Goal: Transaction & Acquisition: Book appointment/travel/reservation

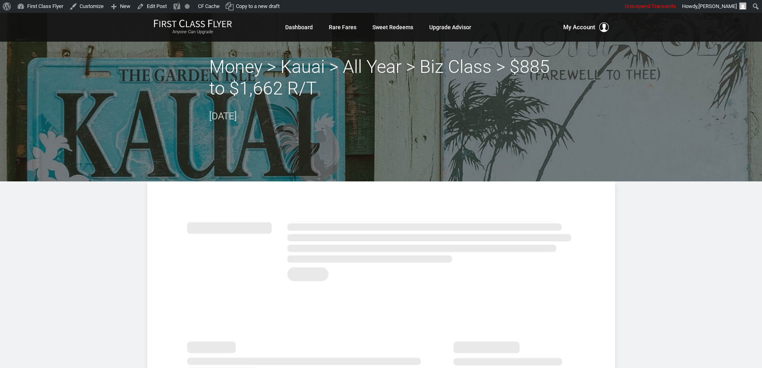
drag, startPoint x: 262, startPoint y: 78, endPoint x: 314, endPoint y: 74, distance: 52.2
click at [262, 78] on h2 "Money > Kauai > All Year > Biz Class > $885 to $1,662 R/T" at bounding box center [381, 77] width 344 height 43
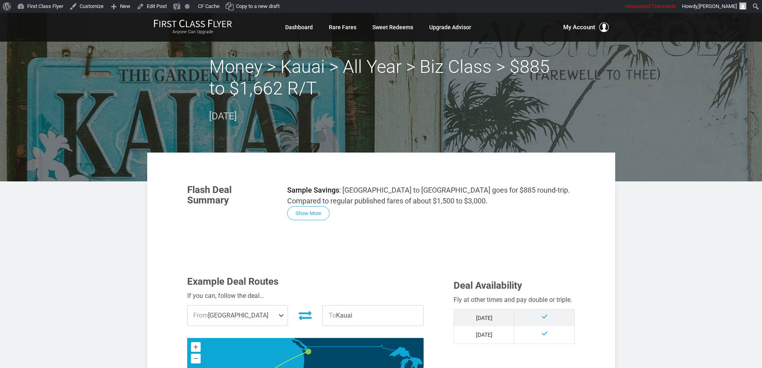
click at [314, 74] on h2 "Money > Kauai > All Year > Biz Class > $885 to $1,662 R/T" at bounding box center [381, 77] width 344 height 43
click at [413, 84] on h2 "Money > Kauai > All Year > Biz Class > $885 to $1,662 R/T" at bounding box center [381, 77] width 344 height 43
click at [315, 214] on button "Show More" at bounding box center [308, 213] width 42 height 14
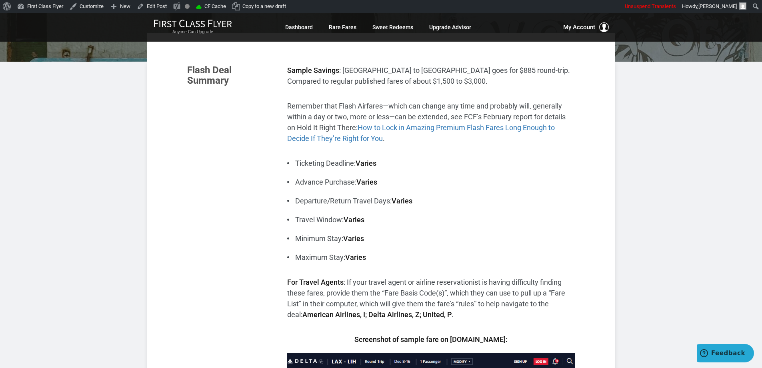
scroll to position [120, 0]
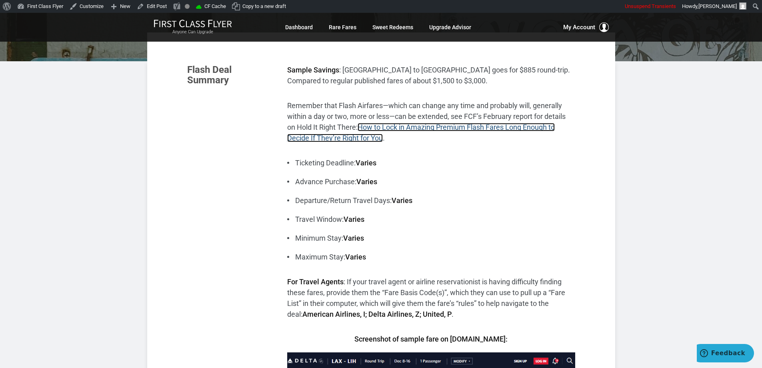
click at [482, 128] on link "How to Lock in Amazing Premium Flash Fares Long Enough to Decide If They’re Rig…" at bounding box center [421, 132] width 268 height 19
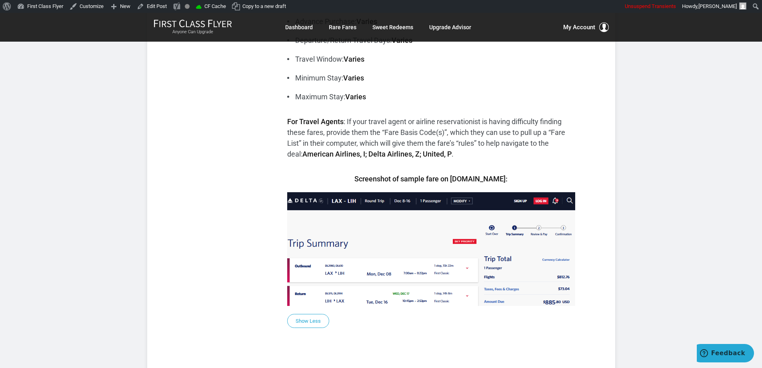
click at [546, 169] on div "Sample Savings : Los Angeles to Kauai goes for $885 round-trip. Compared to reg…" at bounding box center [431, 104] width 288 height 401
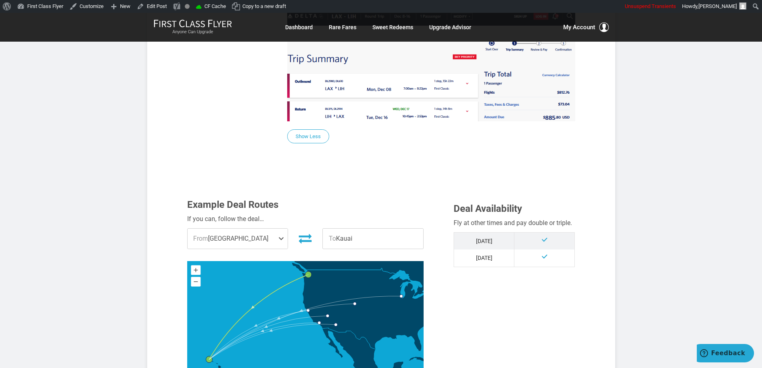
scroll to position [469, 0]
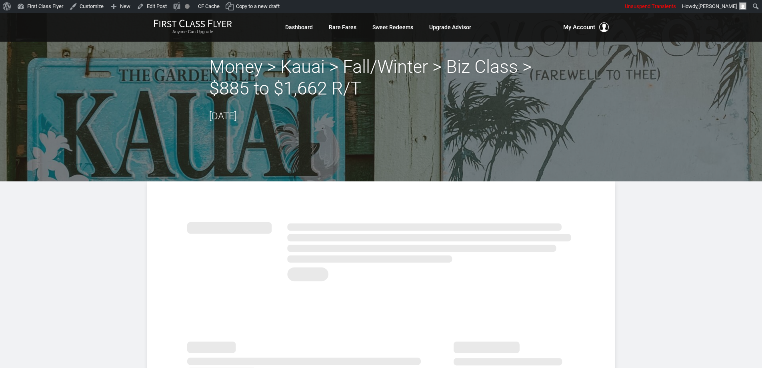
click at [249, 61] on h2 "Money > Kauai > Fall/Winter > Biz Class > $885 to $1,662 R/T" at bounding box center [381, 77] width 344 height 43
drag, startPoint x: 298, startPoint y: 61, endPoint x: 310, endPoint y: 66, distance: 13.1
click at [298, 62] on h2 "Money > Kauai > Fall/Winter > Biz Class > $885 to $1,662 R/T" at bounding box center [381, 77] width 344 height 43
drag, startPoint x: 373, startPoint y: 77, endPoint x: 423, endPoint y: 78, distance: 50.0
click at [375, 77] on h2 "Money > Kauai > Fall/Winter > Biz Class > $885 to $1,662 R/T" at bounding box center [381, 77] width 344 height 43
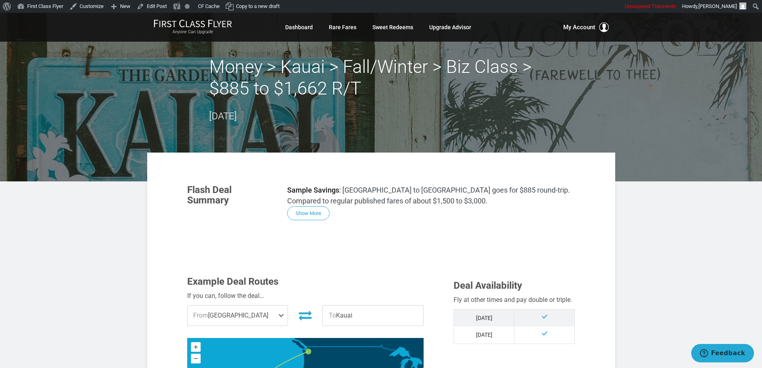
click at [423, 78] on h2 "Money > Kauai > Fall/Winter > Biz Class > $885 to $1,662 R/T" at bounding box center [381, 77] width 344 height 43
click at [316, 212] on button "Show More" at bounding box center [308, 213] width 42 height 14
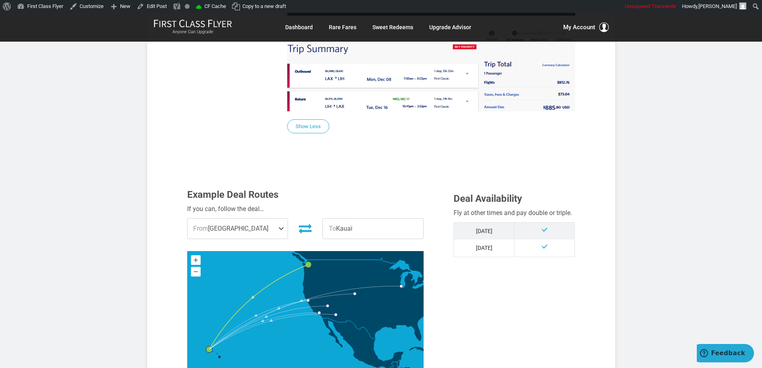
click at [728, 112] on article "Money > Kauai > Fall/Winter > Biz Class > $885 to $1,662 R/T [DATE] Flash Deal …" at bounding box center [381, 270] width 762 height 1465
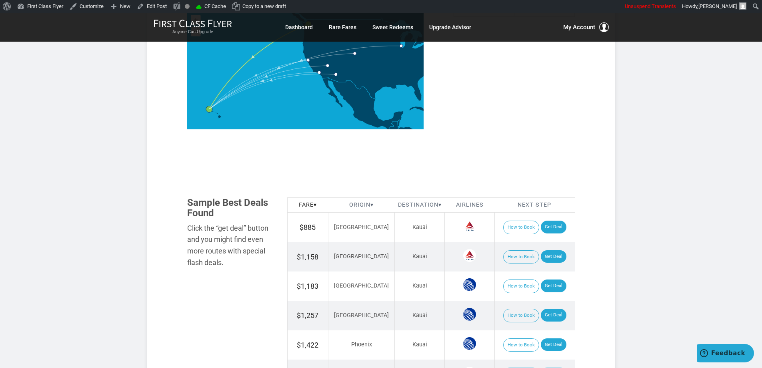
scroll to position [794, 0]
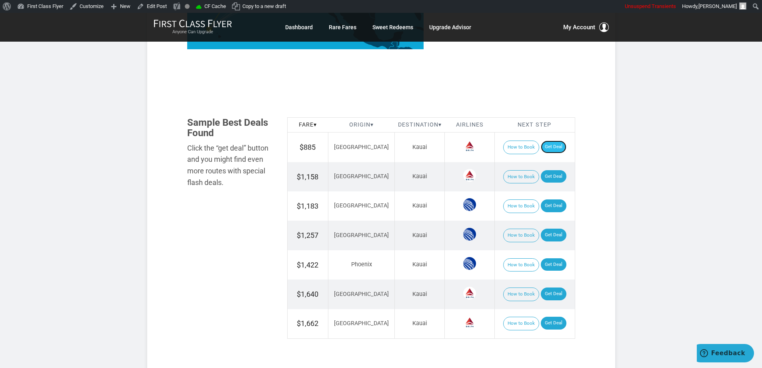
click at [546, 148] on link "Get Deal" at bounding box center [554, 146] width 26 height 13
click at [548, 176] on link "Get Deal" at bounding box center [554, 176] width 26 height 13
click at [545, 205] on link "Get Deal" at bounding box center [554, 205] width 26 height 13
click at [547, 232] on link "Get Deal" at bounding box center [554, 234] width 26 height 13
click at [544, 260] on link "Get Deal" at bounding box center [554, 264] width 26 height 13
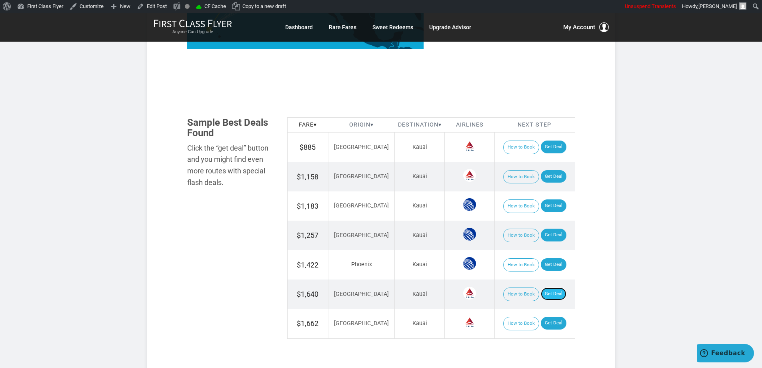
click at [548, 289] on link "Get Deal" at bounding box center [554, 293] width 26 height 13
click at [546, 320] on link "Get Deal" at bounding box center [554, 322] width 26 height 13
click at [545, 178] on link "Get Deal" at bounding box center [554, 176] width 26 height 13
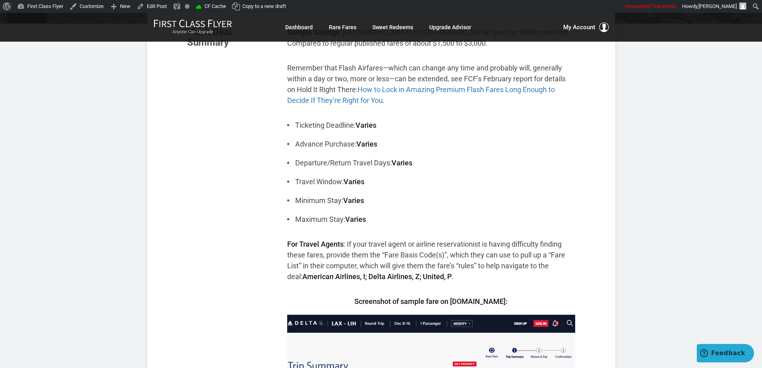
scroll to position [0, 0]
